Goal: Task Accomplishment & Management: Manage account settings

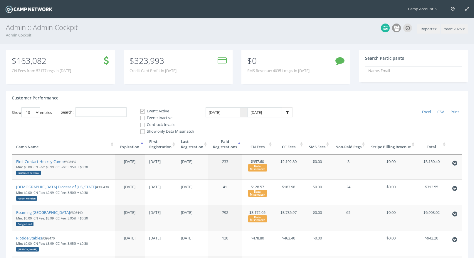
click at [123, 105] on div "Customer Performance" at bounding box center [237, 99] width 462 height 16
click at [119, 111] on input "Search:" at bounding box center [100, 112] width 51 height 10
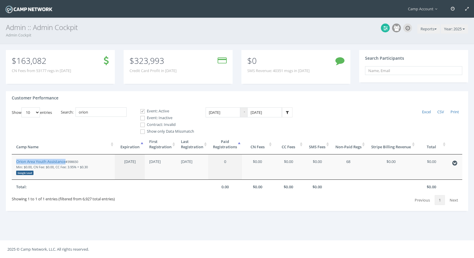
drag, startPoint x: 61, startPoint y: 162, endPoint x: 44, endPoint y: 4, distance: 158.9
click at [0, 0] on main "Camp Account My Profile My Events My Team" at bounding box center [237, 129] width 474 height 258
drag, startPoint x: 105, startPoint y: 111, endPoint x: 64, endPoint y: 102, distance: 41.2
click at [64, 102] on div "Customer Performance Show 10 25 50 100 entries Excel CSV Print Search: orion Ev…" at bounding box center [237, 151] width 462 height 120
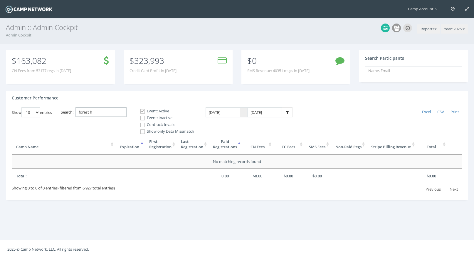
type input "forest h"
click at [142, 120] on input "Event: Inactive" at bounding box center [140, 118] width 6 height 6
checkbox input "true"
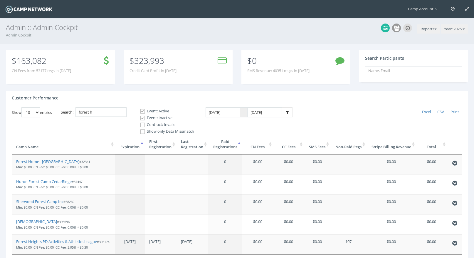
click at [142, 122] on input "Contract: Invalid" at bounding box center [140, 125] width 6 height 6
checkbox input "true"
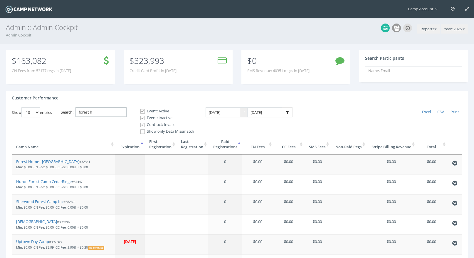
click at [99, 110] on input "forest h" at bounding box center [100, 112] width 51 height 10
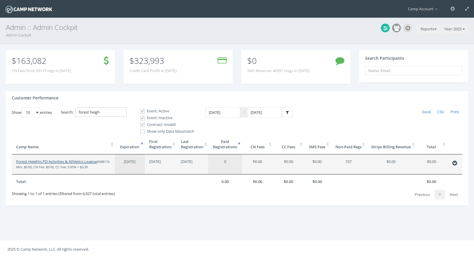
type input "forest heigh"
drag, startPoint x: 81, startPoint y: 160, endPoint x: 50, endPoint y: 7, distance: 155.8
click at [0, 0] on main "Camp Account My Profile My Events My Team" at bounding box center [237, 129] width 474 height 258
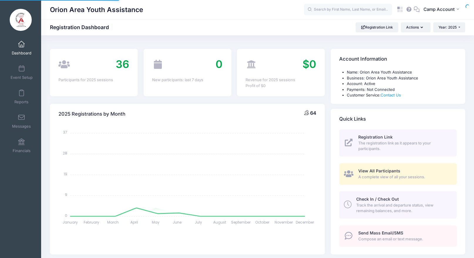
select select
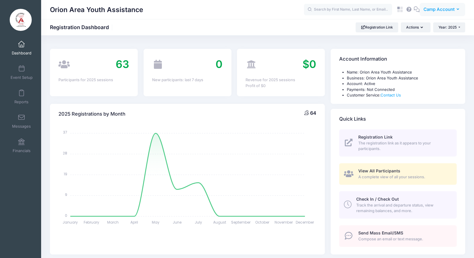
click at [439, 9] on span "Camp Account" at bounding box center [439, 9] width 31 height 6
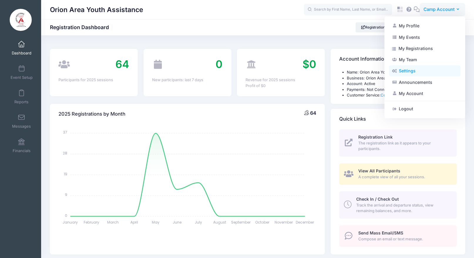
click at [426, 71] on link "Settings" at bounding box center [424, 70] width 71 height 11
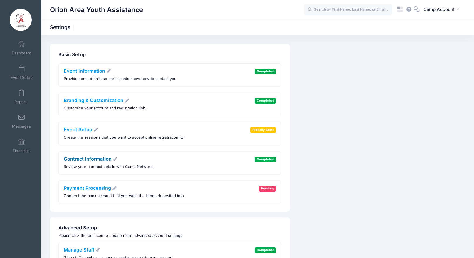
click at [80, 160] on link "Contract Information" at bounding box center [91, 159] width 54 height 6
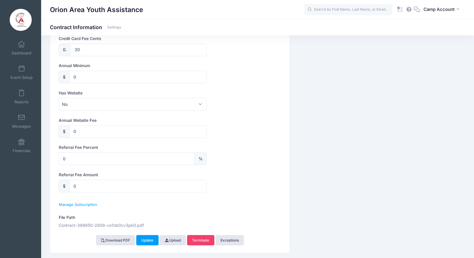
scroll to position [308, 0]
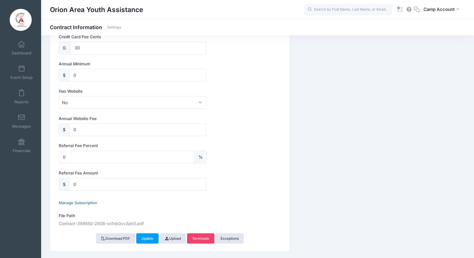
click at [90, 202] on span "Manage Subscription" at bounding box center [78, 202] width 38 height 5
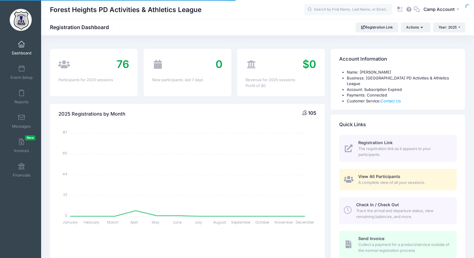
select select
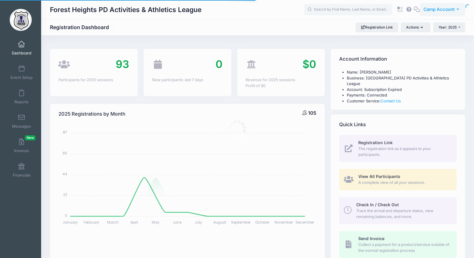
click at [434, 10] on span "Camp Account" at bounding box center [439, 9] width 31 height 6
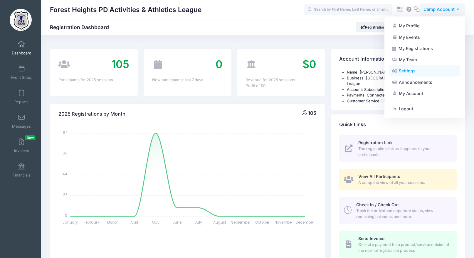
click at [426, 73] on link "Settings" at bounding box center [424, 70] width 71 height 11
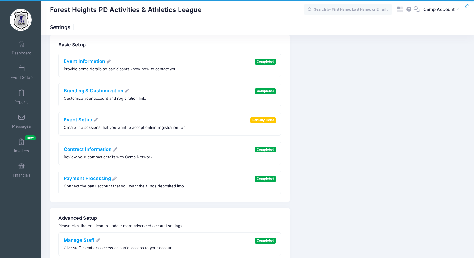
scroll to position [39, 0]
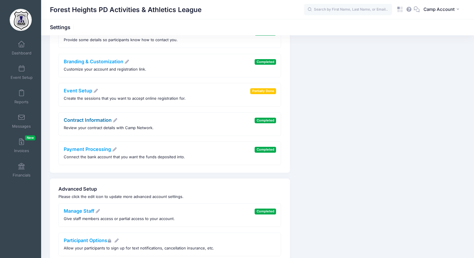
click at [100, 120] on link "Contract Information" at bounding box center [91, 120] width 54 height 6
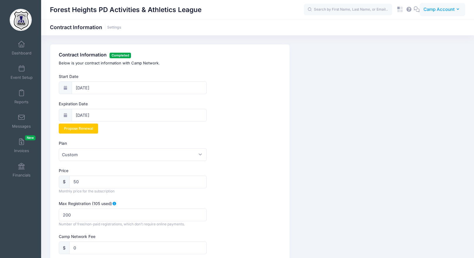
click at [431, 8] on span "Camp Account" at bounding box center [439, 9] width 31 height 6
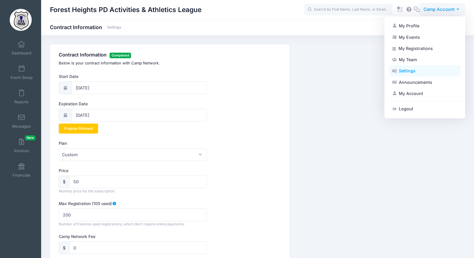
click at [419, 72] on link "Settings" at bounding box center [424, 70] width 71 height 11
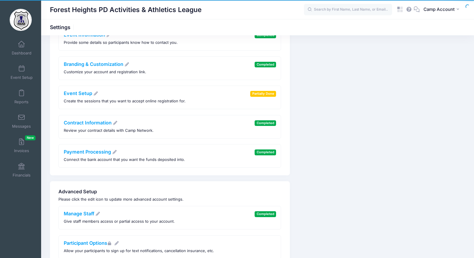
scroll to position [94, 0]
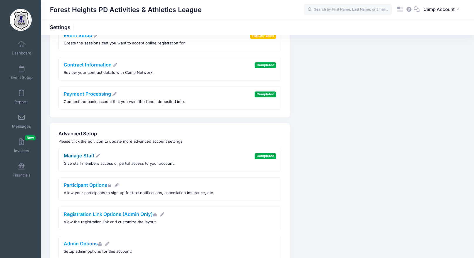
click at [92, 156] on link "Manage Staff" at bounding box center [82, 155] width 37 height 6
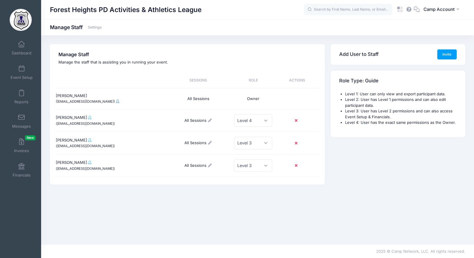
click at [116, 103] on link at bounding box center [117, 101] width 3 height 4
